Goal: Information Seeking & Learning: Check status

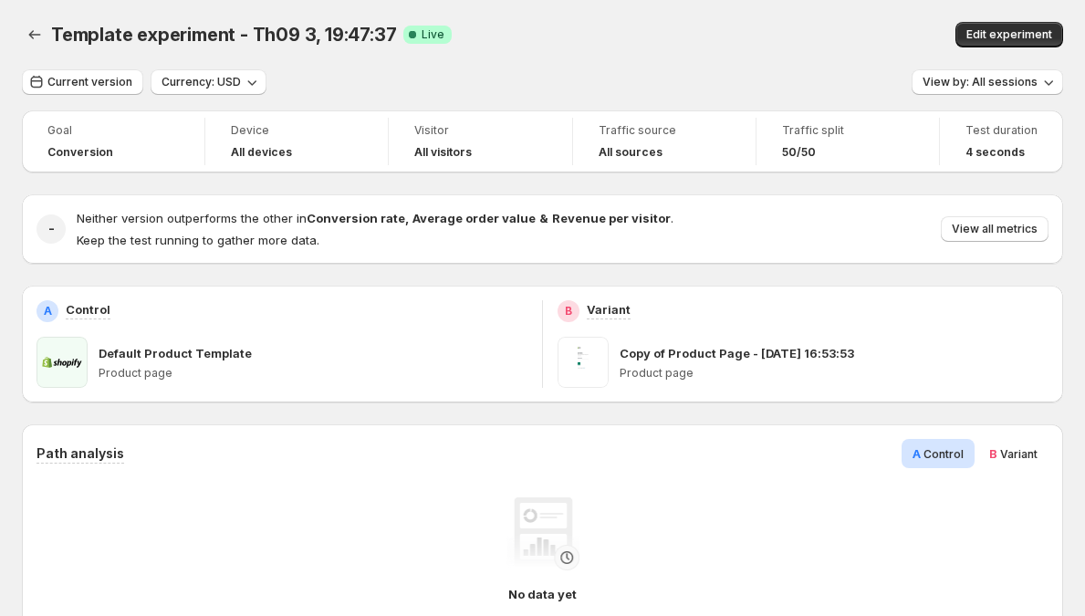
click at [262, 131] on span "Device" at bounding box center [296, 130] width 131 height 15
click at [248, 144] on div "All devices" at bounding box center [296, 152] width 131 height 18
click at [249, 144] on div "All devices" at bounding box center [296, 152] width 131 height 18
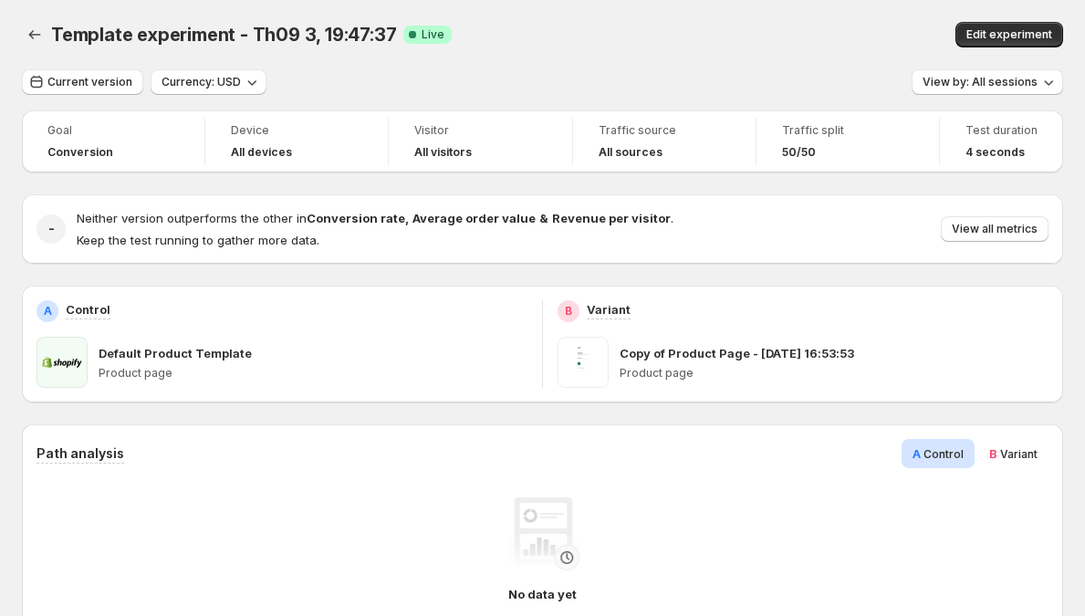
click at [249, 144] on div "All devices" at bounding box center [296, 152] width 131 height 18
click at [271, 150] on h4 "All devices" at bounding box center [261, 152] width 61 height 15
click at [355, 153] on div "All devices" at bounding box center [296, 152] width 131 height 15
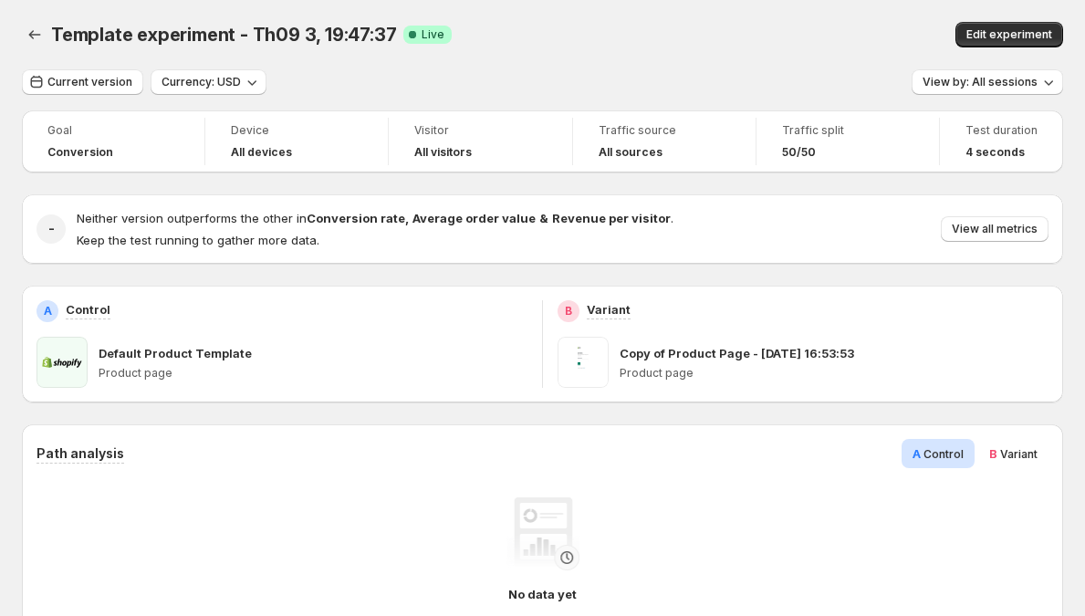
click at [380, 210] on h4 "Neither version outperforms the other in Conversion rate , Average order value …" at bounding box center [375, 218] width 597 height 18
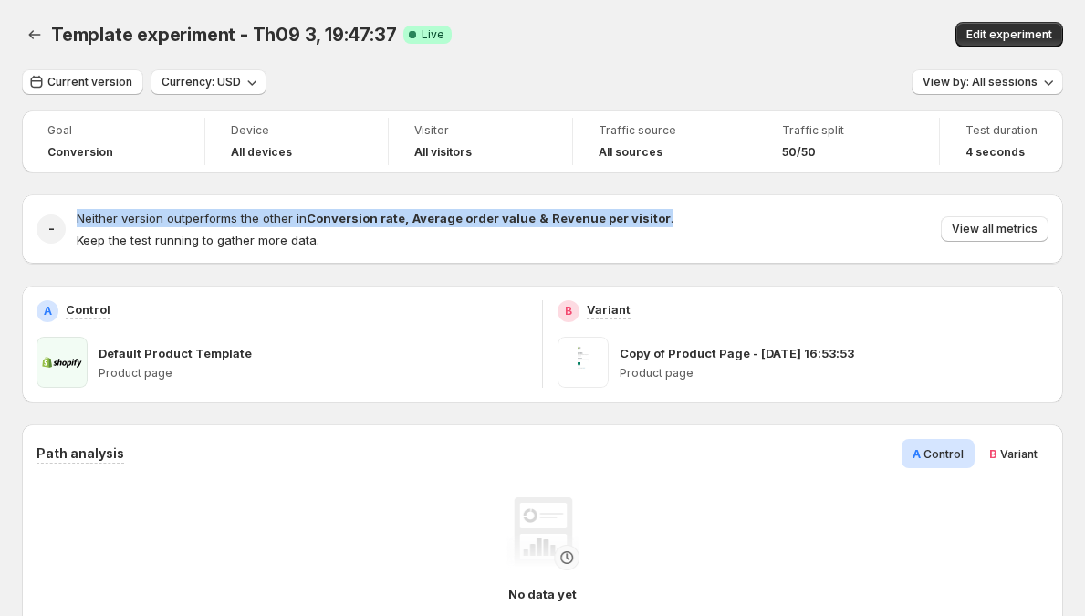
click at [380, 210] on h4 "Neither version outperforms the other in Conversion rate , Average order value …" at bounding box center [375, 218] width 597 height 18
click at [440, 219] on strong "Average order value" at bounding box center [473, 218] width 123 height 15
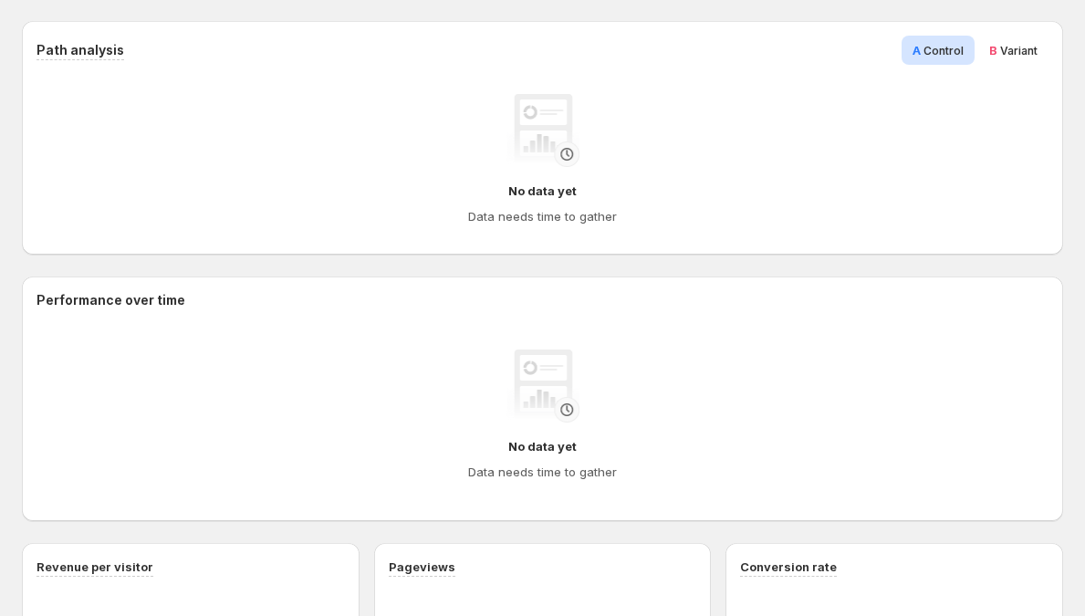
scroll to position [76, 0]
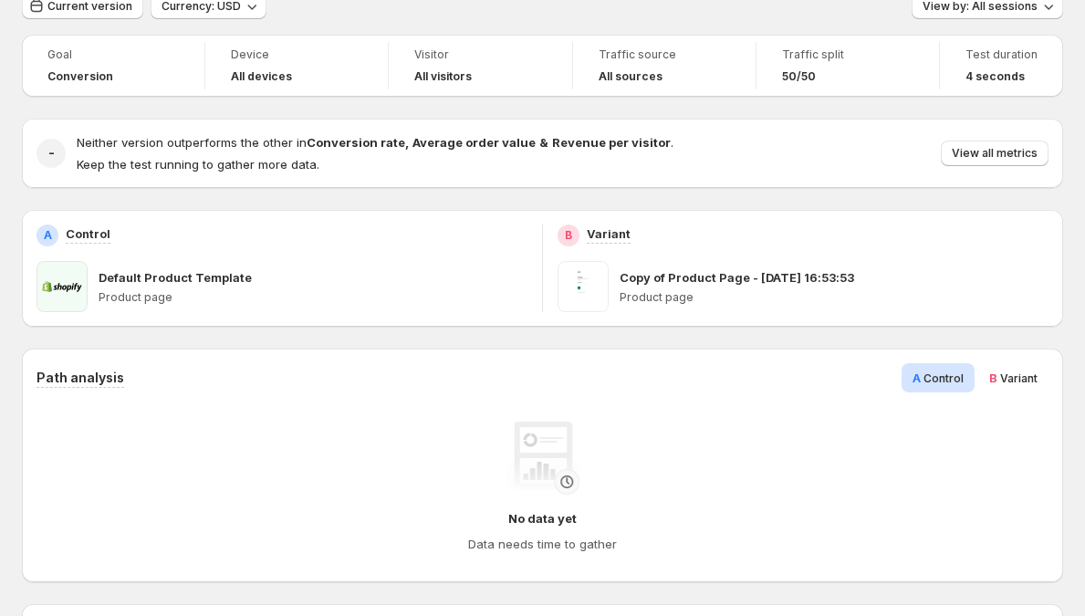
click at [233, 133] on h4 "Neither version outperforms the other in Conversion rate , Average order value …" at bounding box center [375, 142] width 597 height 18
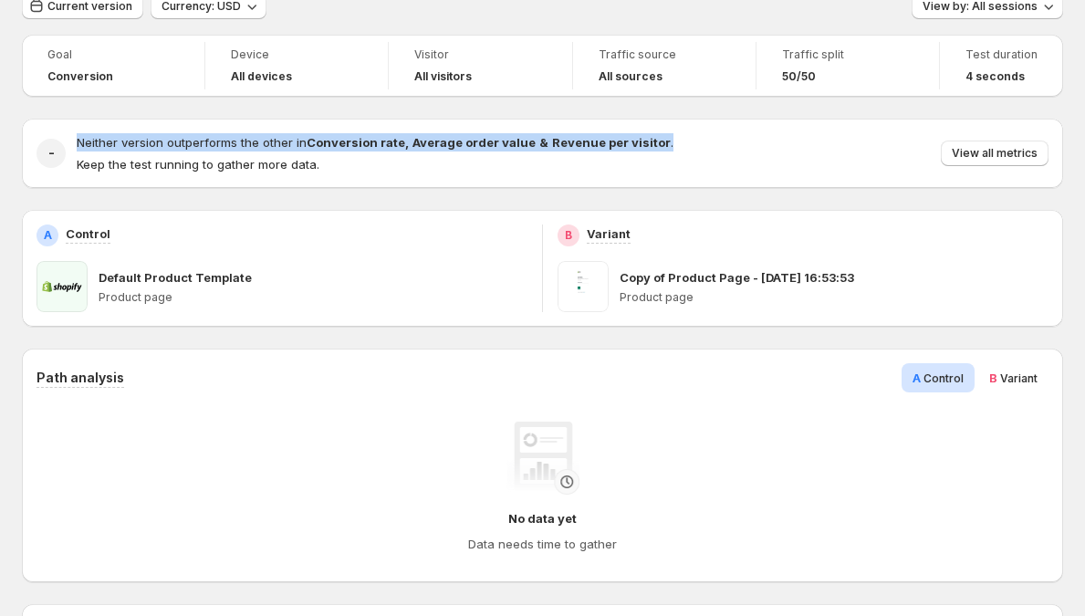
click at [233, 133] on h4 "Neither version outperforms the other in Conversion rate , Average order value …" at bounding box center [375, 142] width 597 height 18
click at [229, 146] on span "Neither version outperforms the other in Conversion rate , Average order value …" at bounding box center [375, 142] width 597 height 15
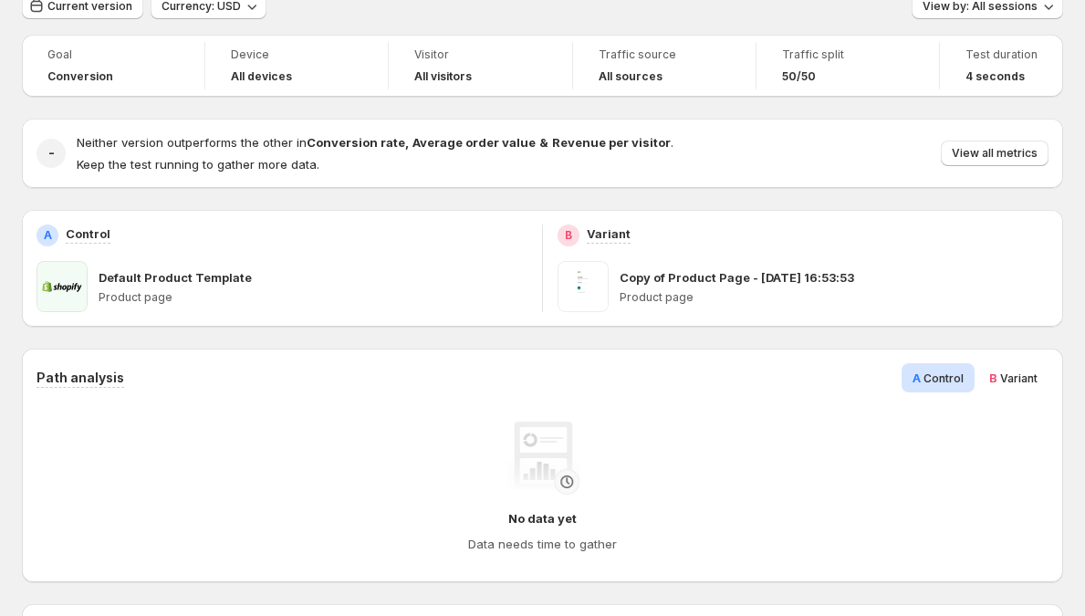
click at [401, 156] on p "Keep the test running to gather more data." at bounding box center [375, 164] width 597 height 18
click at [390, 131] on div "- Neither version outperforms the other in Conversion rate , Average order valu…" at bounding box center [542, 153] width 1041 height 69
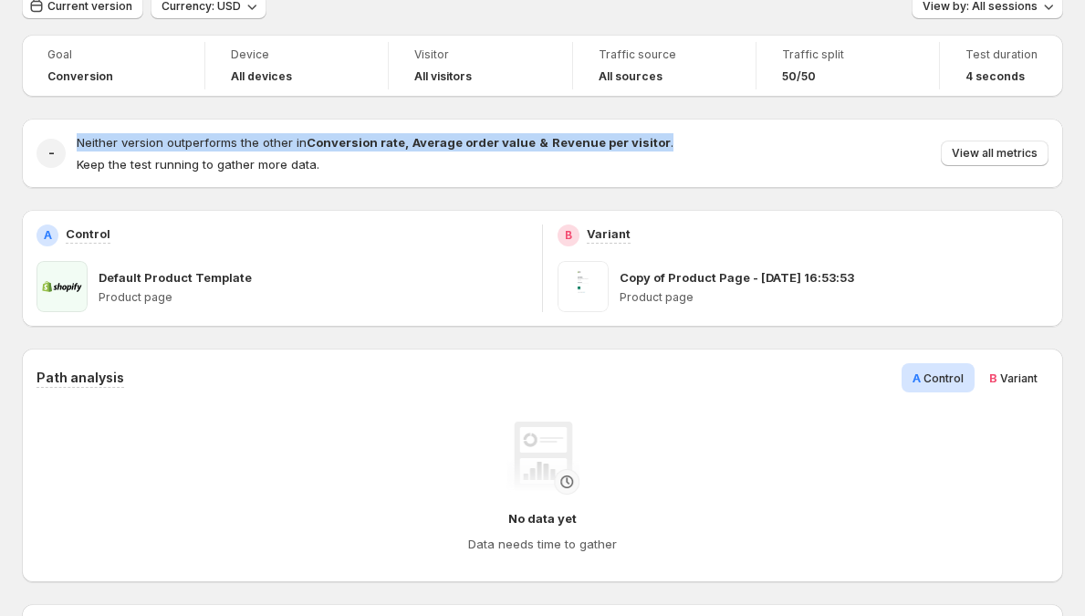
click at [390, 131] on div "- Neither version outperforms the other in Conversion rate , Average order valu…" at bounding box center [542, 153] width 1041 height 69
click at [392, 143] on strong "Conversion rate" at bounding box center [356, 142] width 99 height 15
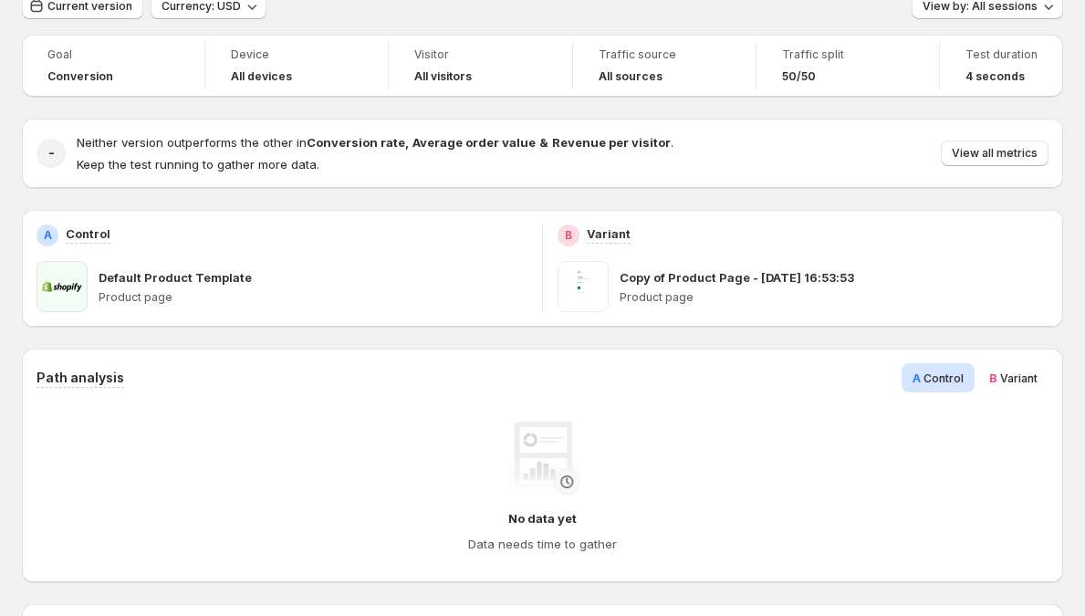
click at [80, 57] on span "Goal" at bounding box center [112, 54] width 131 height 15
click at [229, 60] on div "Device All devices" at bounding box center [296, 65] width 161 height 47
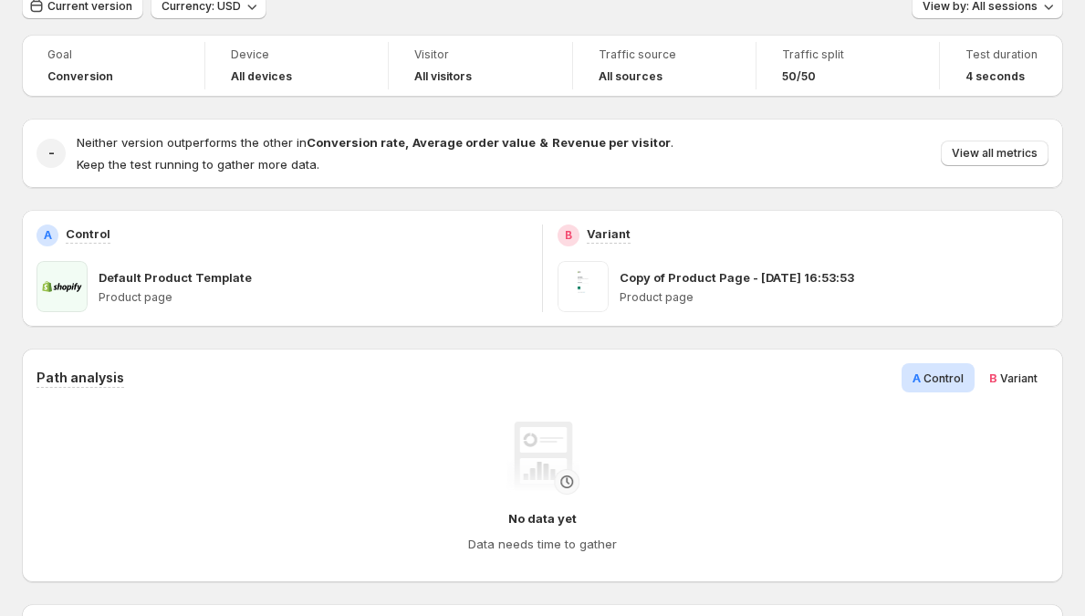
click at [252, 87] on div "Device All devices" at bounding box center [296, 65] width 161 height 47
click at [260, 80] on h4 "All devices" at bounding box center [261, 76] width 61 height 15
click at [279, 79] on h4 "All devices" at bounding box center [261, 76] width 61 height 15
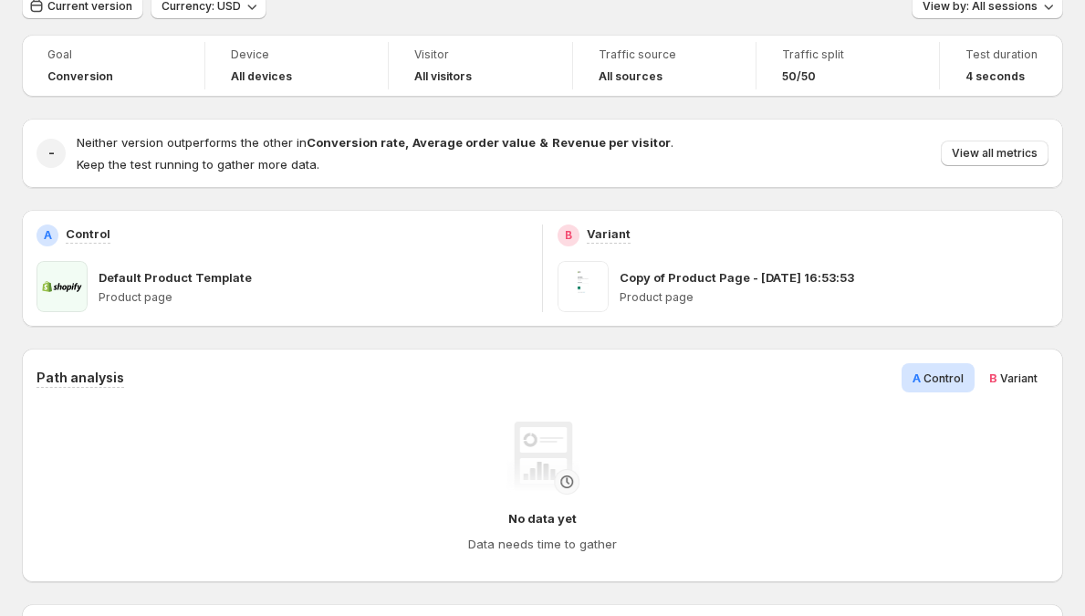
click at [279, 79] on h4 "All devices" at bounding box center [261, 76] width 61 height 15
click at [270, 125] on div "- Neither version outperforms the other in Conversion rate , Average order valu…" at bounding box center [542, 153] width 1041 height 69
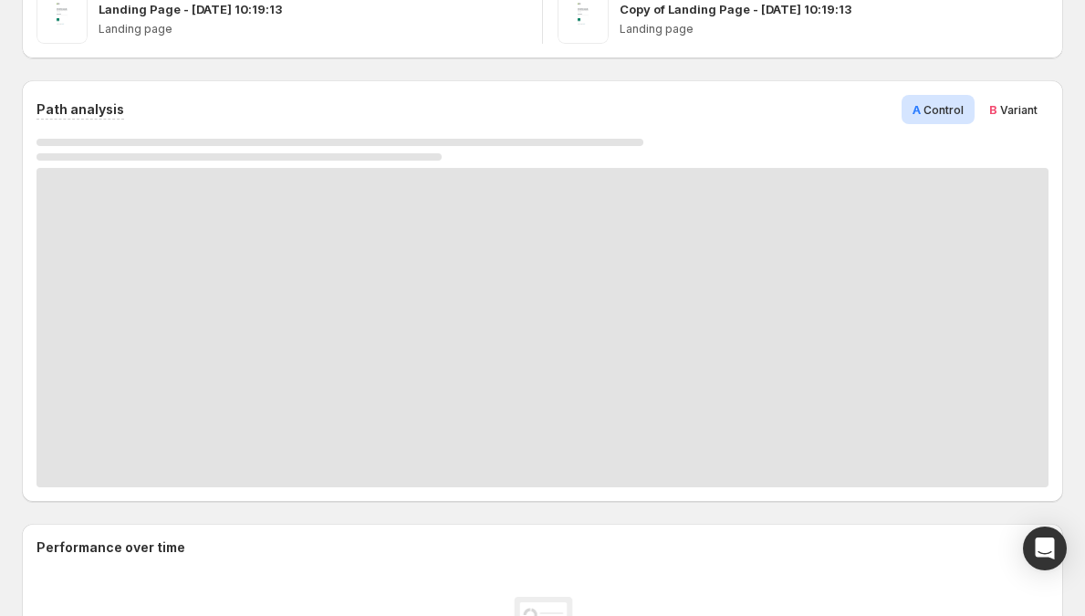
scroll to position [374, 0]
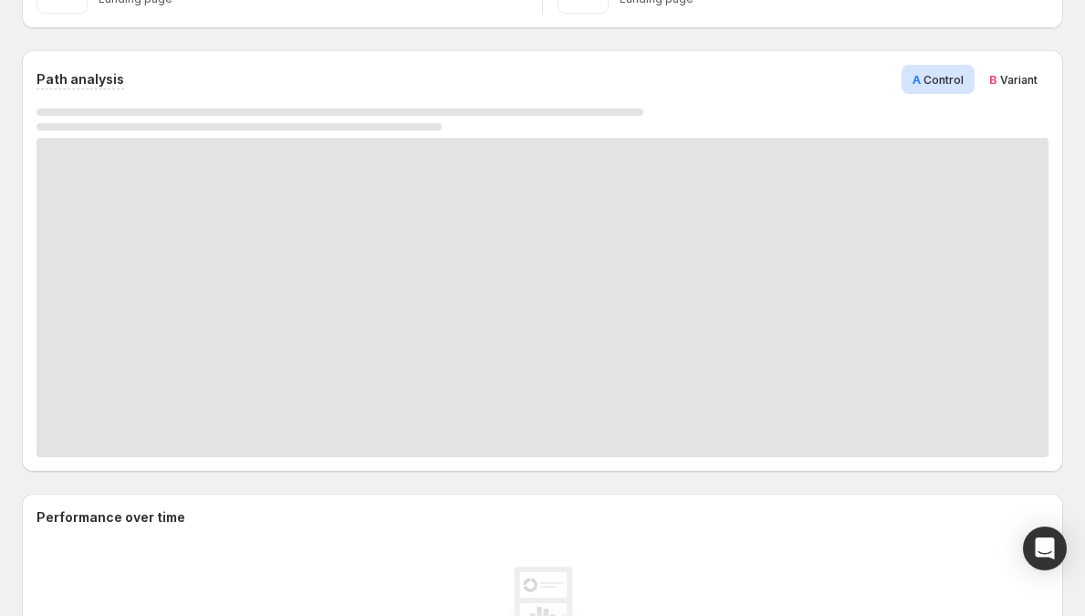
click at [1018, 93] on div "B Variant" at bounding box center [1013, 79] width 70 height 29
click at [969, 89] on div "A Control" at bounding box center [937, 79] width 73 height 29
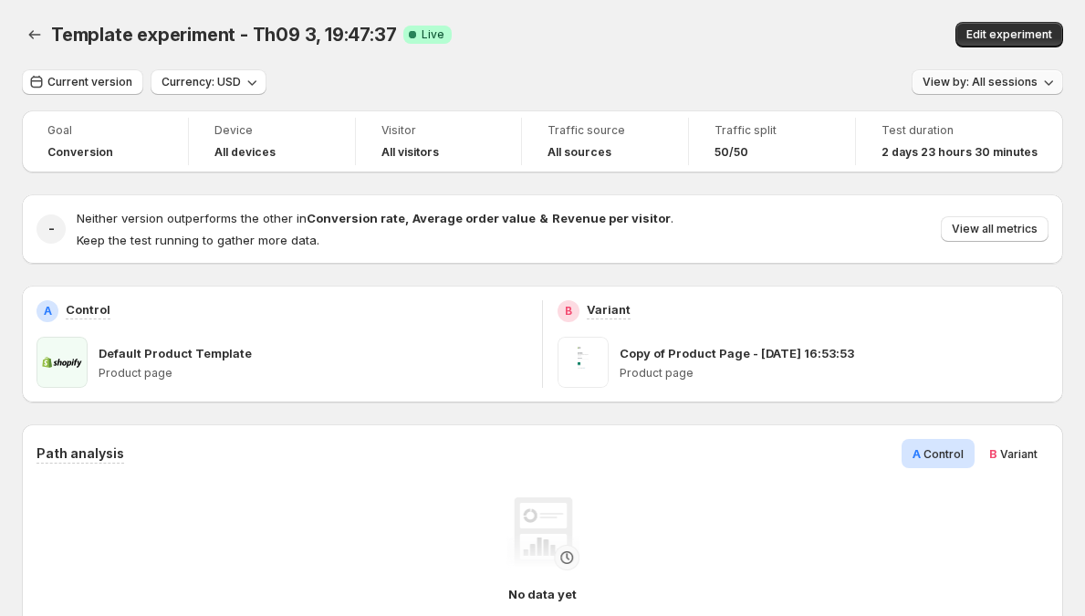
click at [1011, 87] on span "View by: All sessions" at bounding box center [979, 82] width 115 height 15
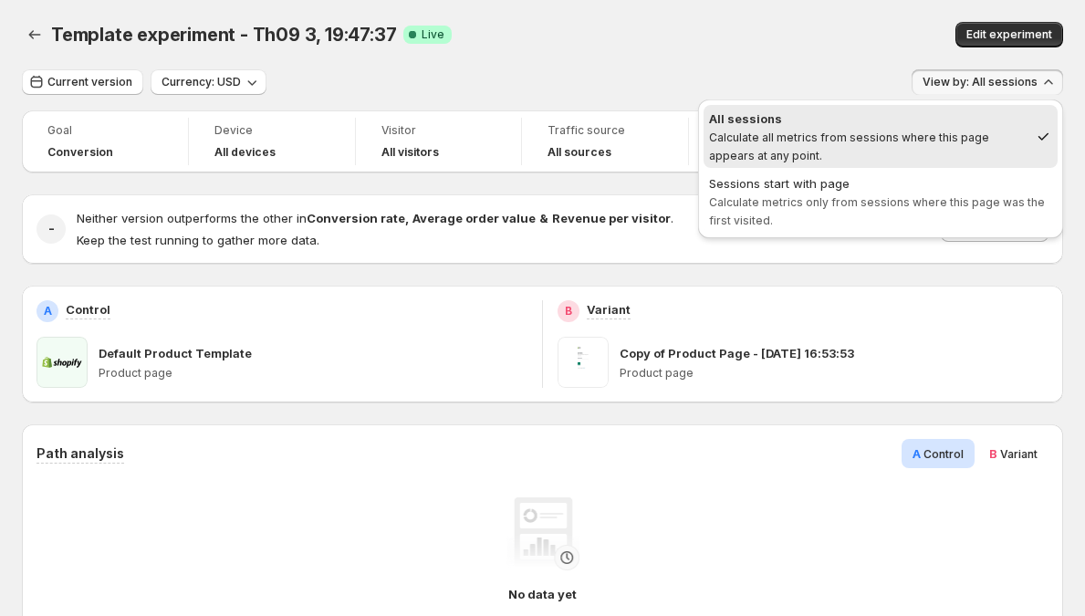
click at [615, 71] on div "Current version Currency: USD View by: All sessions" at bounding box center [542, 82] width 1041 height 26
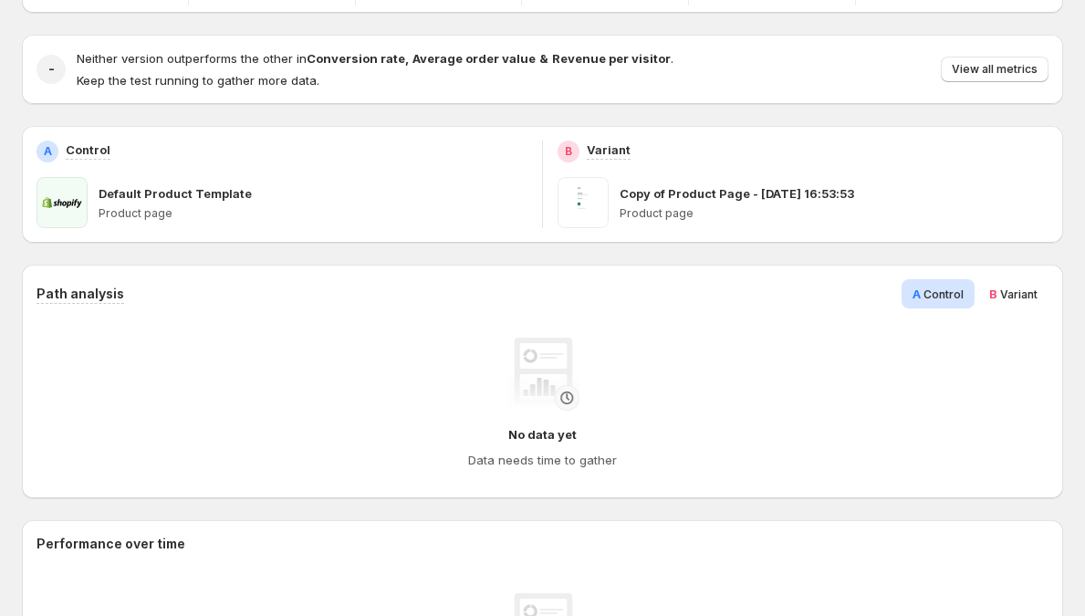
scroll to position [170, 0]
